Goal: Transaction & Acquisition: Book appointment/travel/reservation

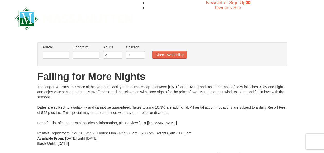
click at [62, 59] on li "Arrival Please format dates MM/DD/YYYY Please format dates MM/DD/YYYY" at bounding box center [55, 53] width 29 height 17
click at [62, 58] on input "text" at bounding box center [56, 55] width 27 height 8
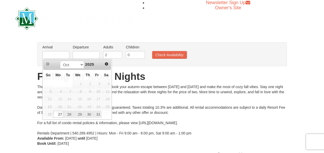
click at [172, 110] on div "The longer you stay, the more nights you get! Book your autumn escape between O…" at bounding box center [162, 110] width 250 height 52
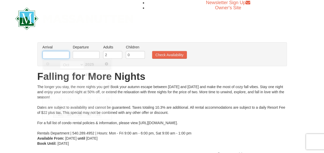
click at [66, 55] on input "text" at bounding box center [56, 55] width 27 height 8
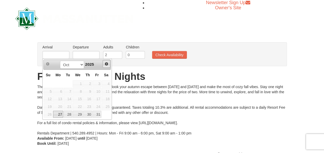
click at [104, 64] on link "Next" at bounding box center [107, 64] width 8 height 8
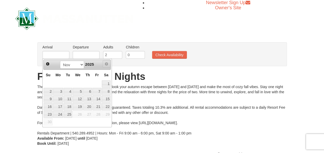
click at [104, 64] on link "Next" at bounding box center [107, 64] width 8 height 8
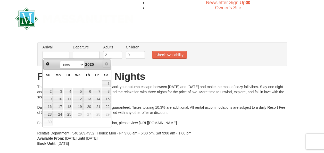
click at [107, 65] on span "Next" at bounding box center [106, 64] width 4 height 4
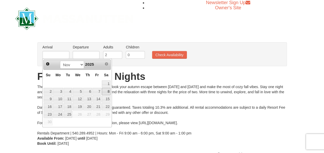
click at [105, 91] on link "8" at bounding box center [106, 91] width 9 height 7
type input "11/08/2025"
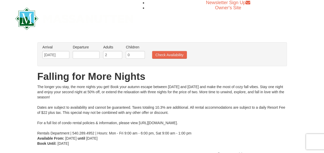
click at [83, 59] on li "Departure Please format dates MM/DD/YYYY Please format dates MM/DD/YYYY" at bounding box center [85, 53] width 29 height 17
click at [84, 57] on input "text" at bounding box center [86, 55] width 27 height 8
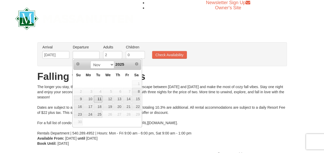
click at [99, 97] on link "11" at bounding box center [98, 99] width 9 height 7
type input "11/11/2025"
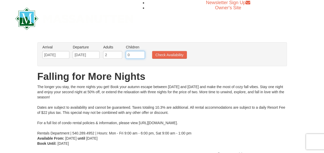
click at [133, 53] on input "0" at bounding box center [135, 55] width 19 height 8
type input "1"
click at [140, 53] on input "1" at bounding box center [135, 55] width 19 height 8
click at [176, 52] on button "Check Availability" at bounding box center [169, 55] width 35 height 8
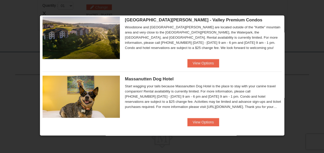
scroll to position [287, 0]
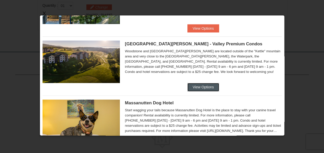
click at [212, 83] on button "View Options" at bounding box center [203, 87] width 31 height 8
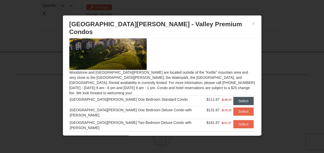
scroll to position [26, 0]
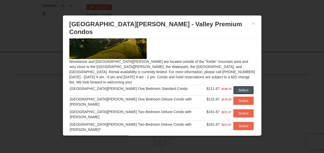
click at [236, 86] on button "Select" at bounding box center [243, 90] width 20 height 8
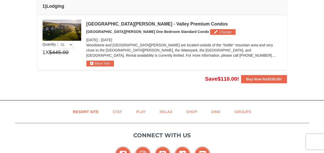
scroll to position [136, 0]
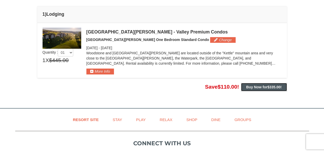
click at [264, 86] on strong "Buy Now for $335.00 !" at bounding box center [264, 87] width 36 height 4
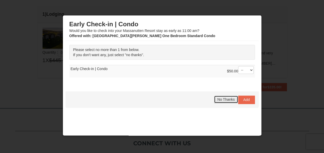
click at [220, 99] on span "No Thanks" at bounding box center [225, 100] width 17 height 4
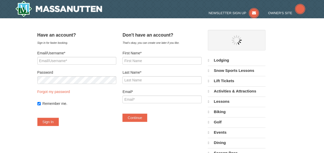
select select "10"
